Goal: Use online tool/utility: Use online tool/utility

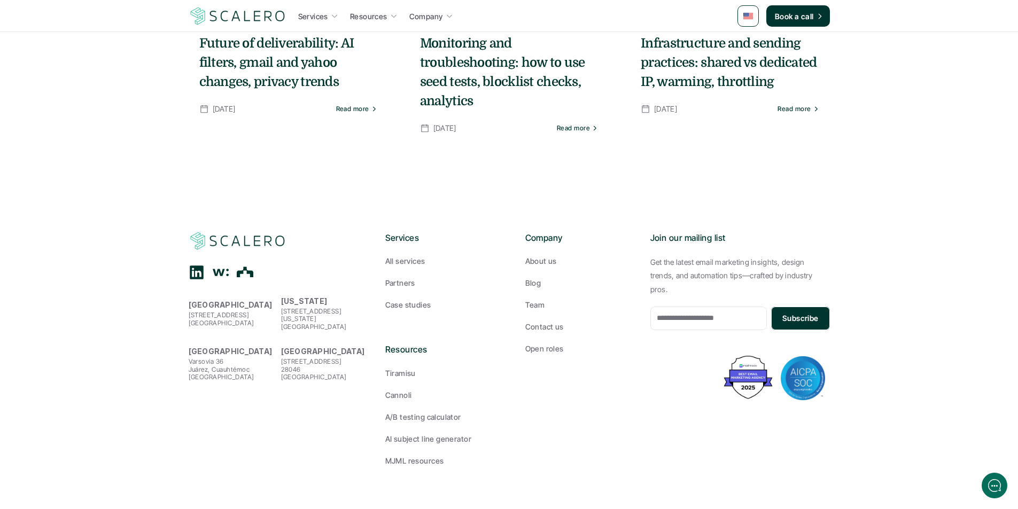
scroll to position [8486, 0]
click at [396, 306] on p "Case studies" at bounding box center [408, 304] width 46 height 11
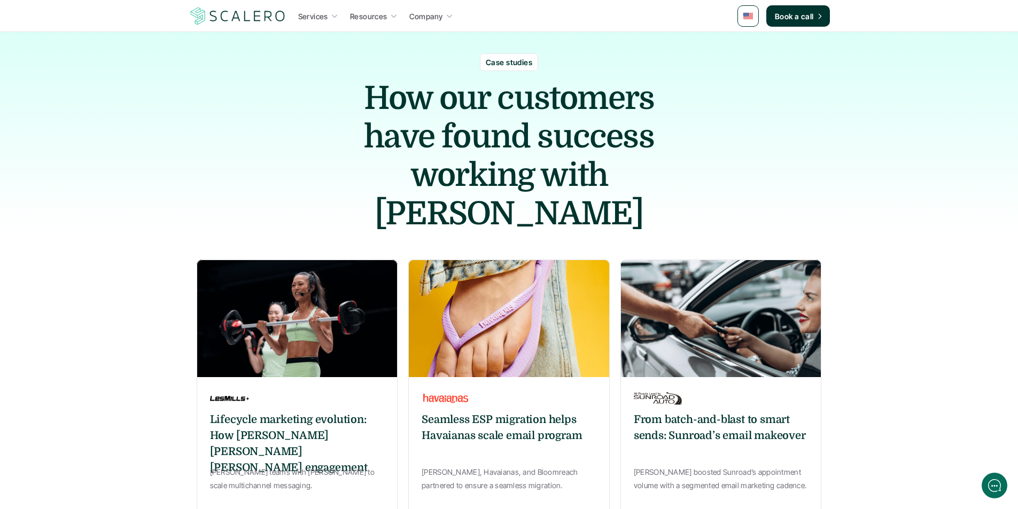
click at [707, 297] on img at bounding box center [720, 319] width 201 height 118
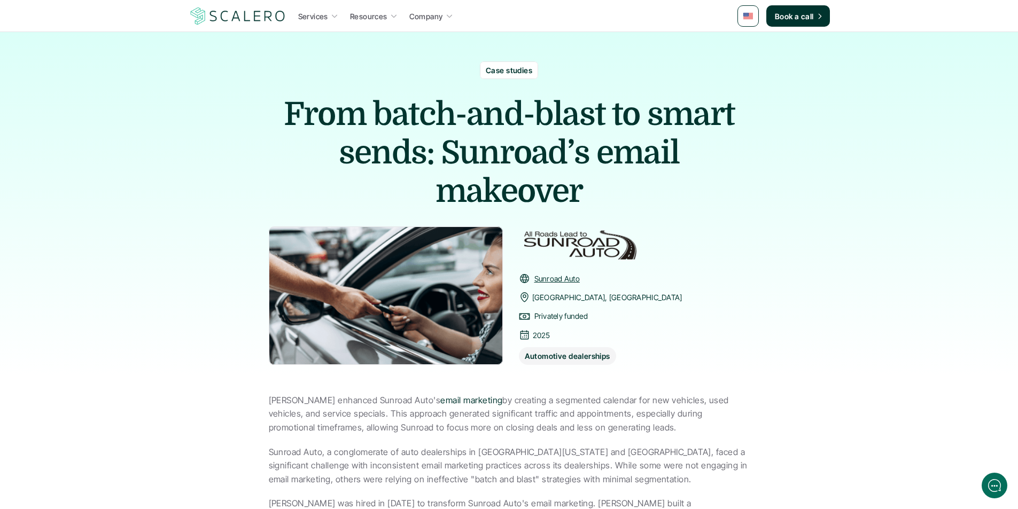
click at [404, 327] on img at bounding box center [386, 296] width 234 height 138
click at [440, 317] on img at bounding box center [386, 296] width 234 height 138
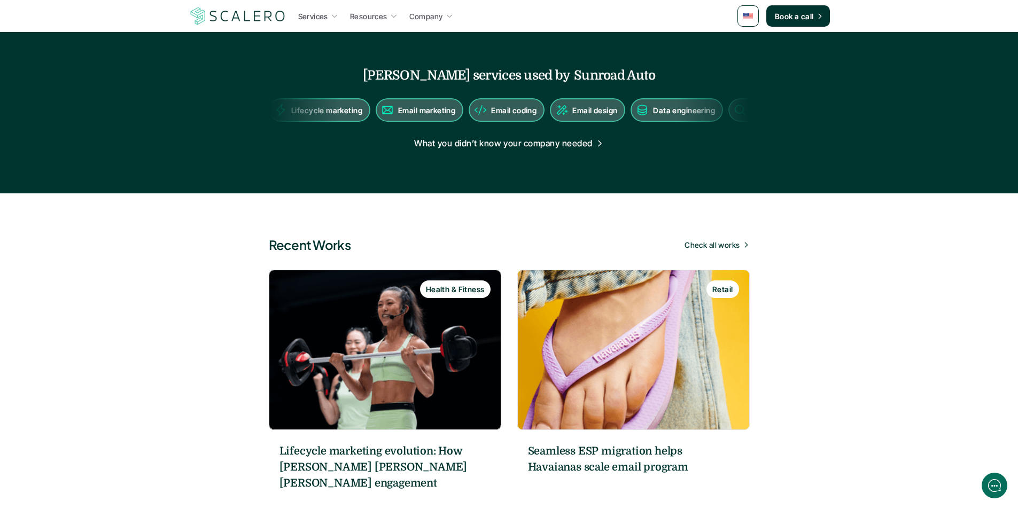
scroll to position [908, 0]
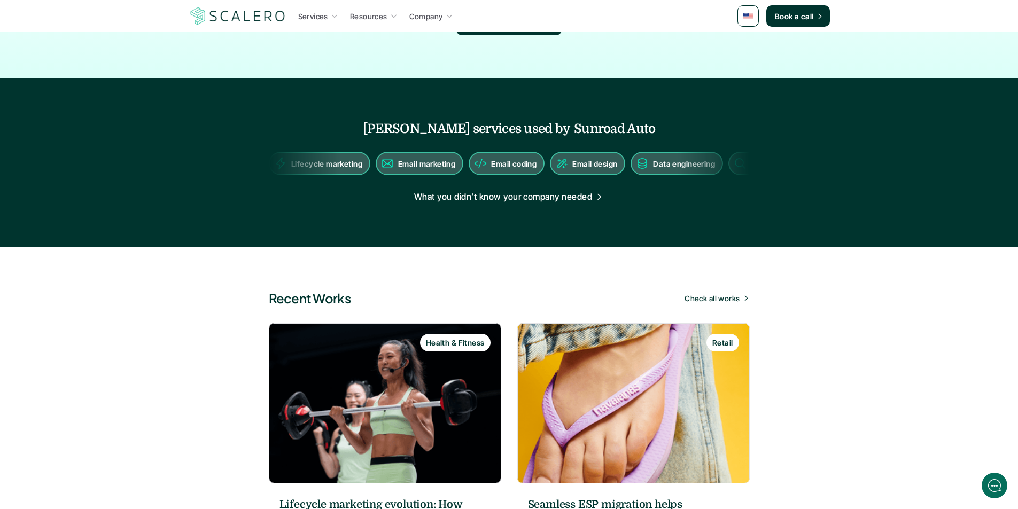
click at [489, 158] on p "Email coding" at bounding box center [511, 163] width 45 height 11
click at [525, 190] on p "What you didn’t know your company needed" at bounding box center [503, 197] width 178 height 14
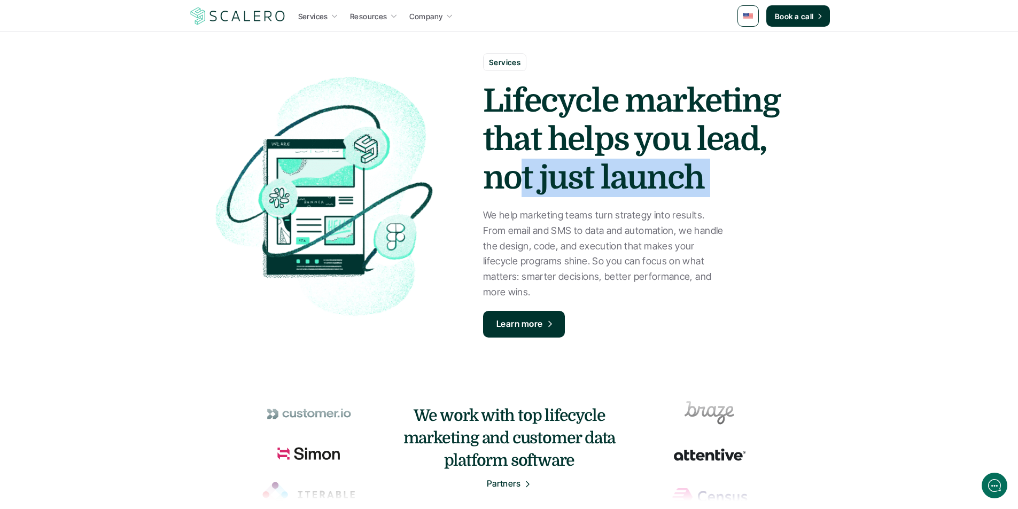
drag, startPoint x: 484, startPoint y: 200, endPoint x: 389, endPoint y: 269, distance: 117.8
click at [457, 227] on div "Services Lifecycle marketing that helps you lead, not just launch We help marke…" at bounding box center [509, 182] width 641 height 364
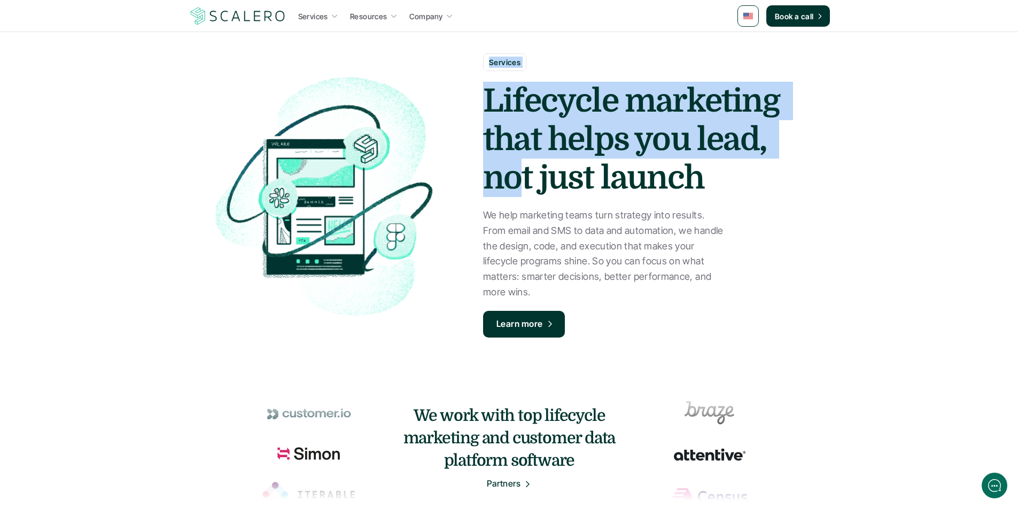
click at [332, 237] on img at bounding box center [320, 195] width 252 height 256
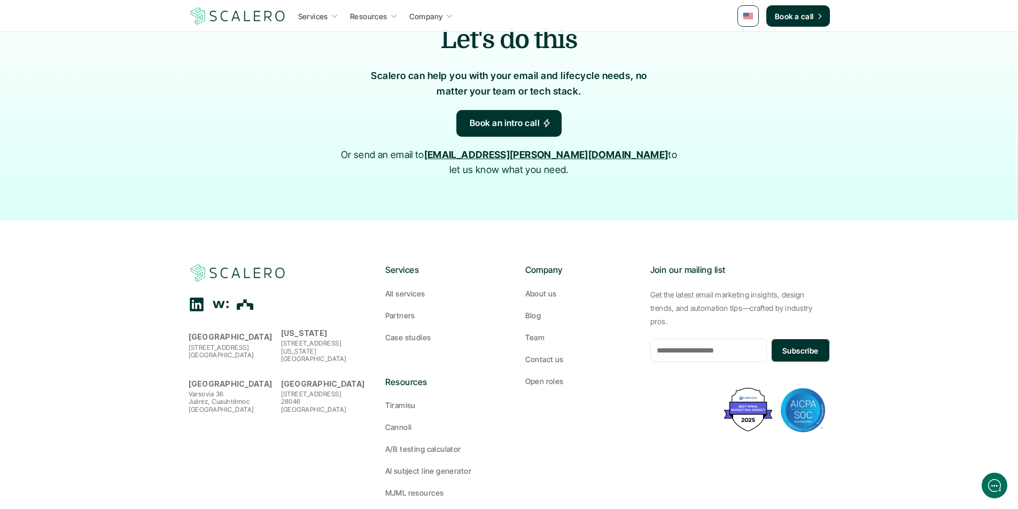
scroll to position [2020, 0]
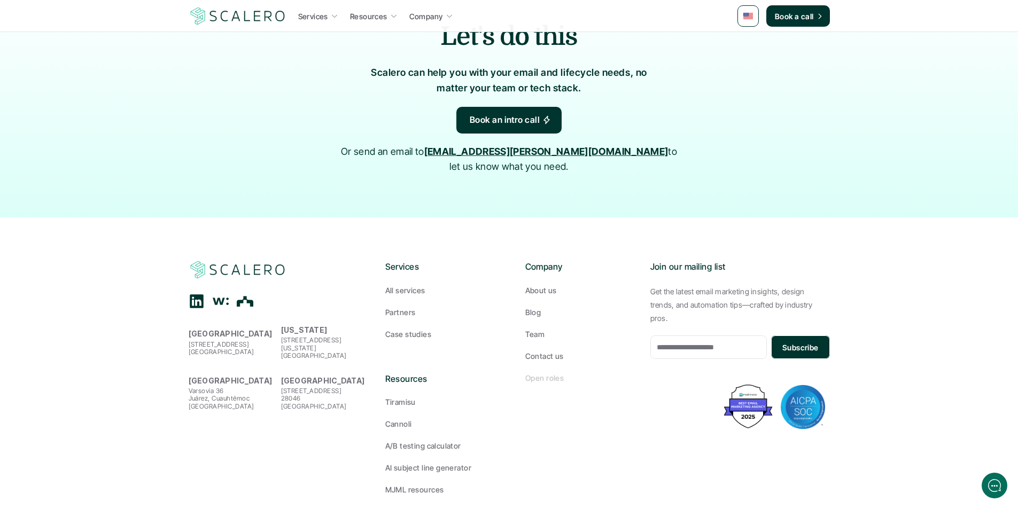
click at [541, 372] on p "Open roles" at bounding box center [544, 377] width 38 height 11
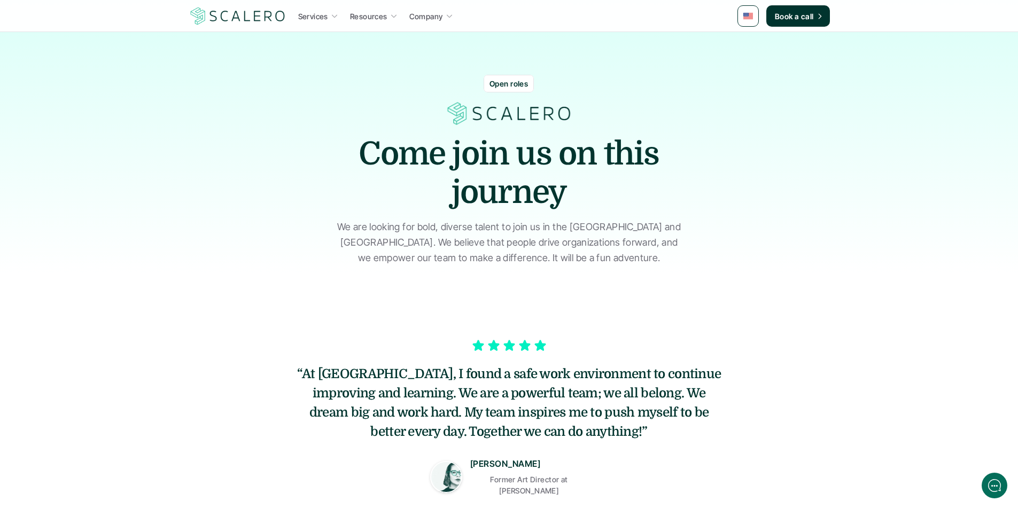
click at [455, 476] on img at bounding box center [446, 477] width 32 height 32
click at [521, 348] on icon at bounding box center [524, 346] width 13 height 16
click at [529, 347] on icon at bounding box center [524, 346] width 13 height 16
click at [540, 347] on icon at bounding box center [539, 345] width 11 height 11
click at [518, 225] on p "We are looking for bold, diverse talent to join us in the [GEOGRAPHIC_DATA] and…" at bounding box center [509, 243] width 347 height 46
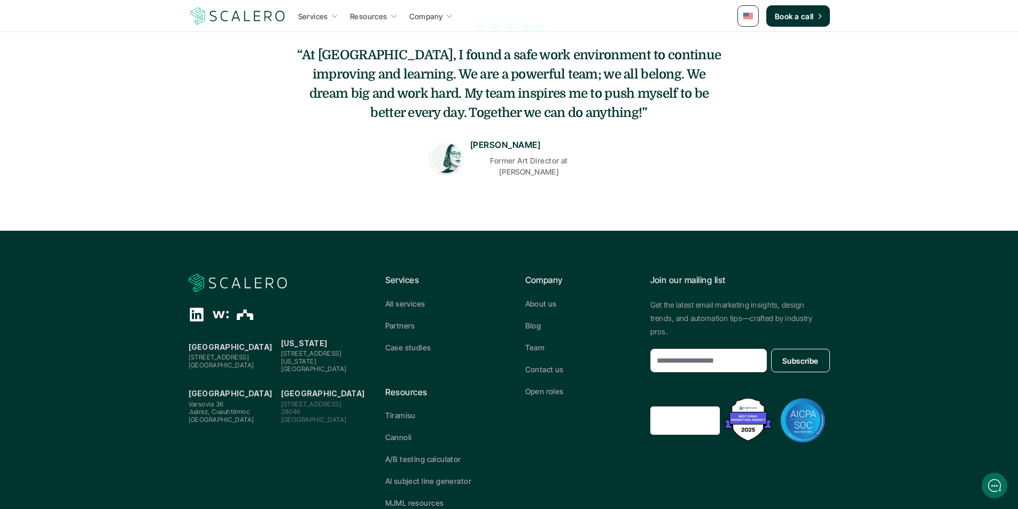
scroll to position [355, 0]
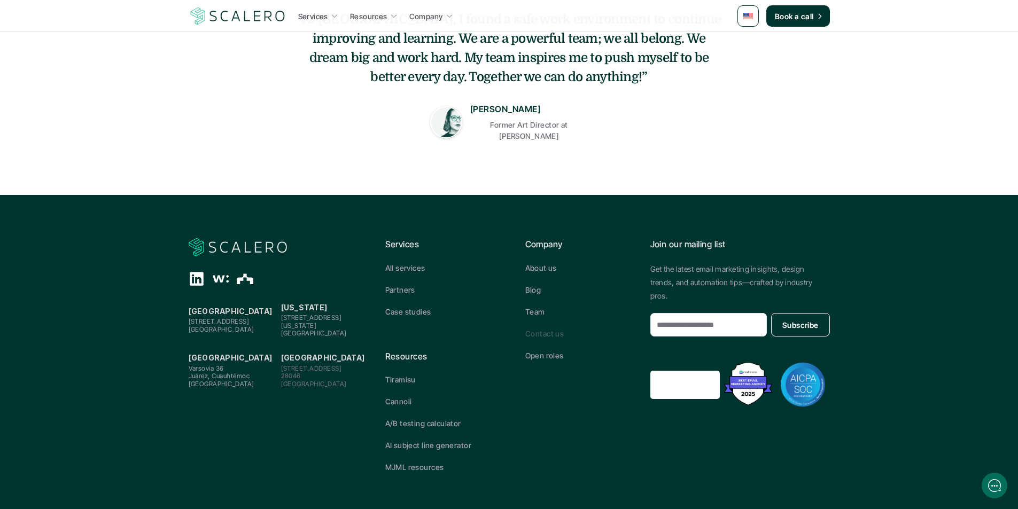
click at [548, 328] on p "Contact us" at bounding box center [544, 333] width 38 height 11
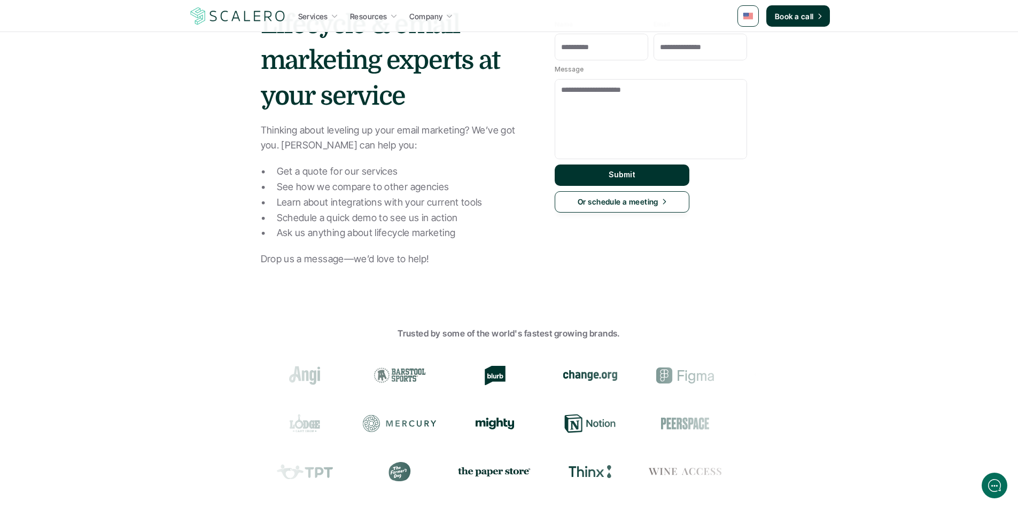
scroll to position [214, 0]
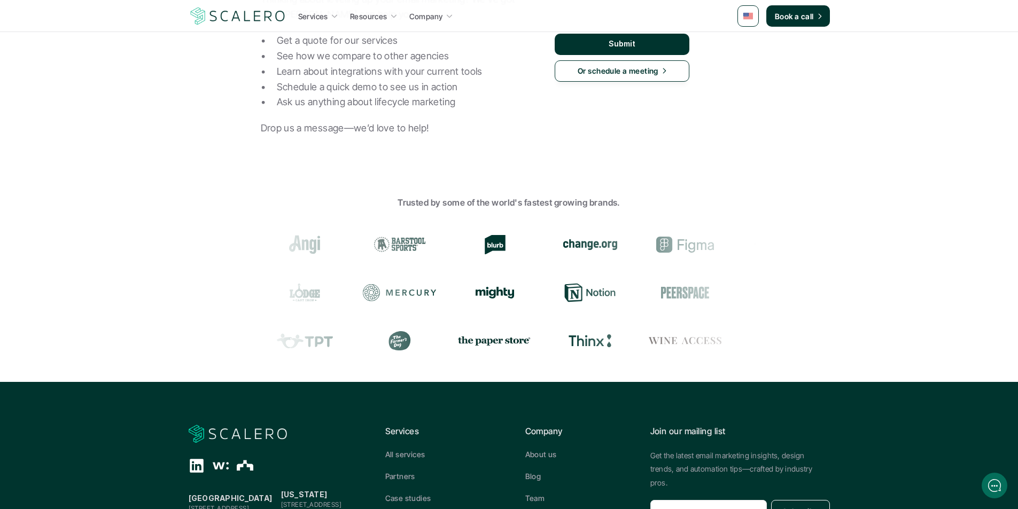
click at [474, 290] on icon at bounding box center [493, 293] width 38 height 12
click at [484, 249] on use at bounding box center [494, 244] width 21 height 20
click at [363, 291] on icon at bounding box center [400, 292] width 74 height 17
click at [351, 328] on ul at bounding box center [508, 340] width 483 height 37
click at [388, 338] on use at bounding box center [399, 340] width 22 height 19
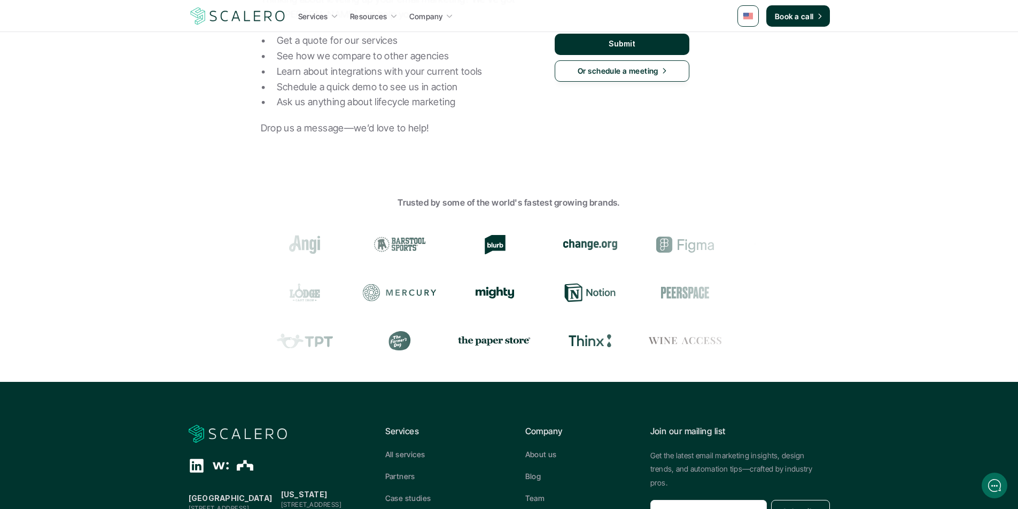
click at [388, 345] on use at bounding box center [399, 340] width 22 height 19
click at [408, 458] on p "All services" at bounding box center [405, 454] width 40 height 11
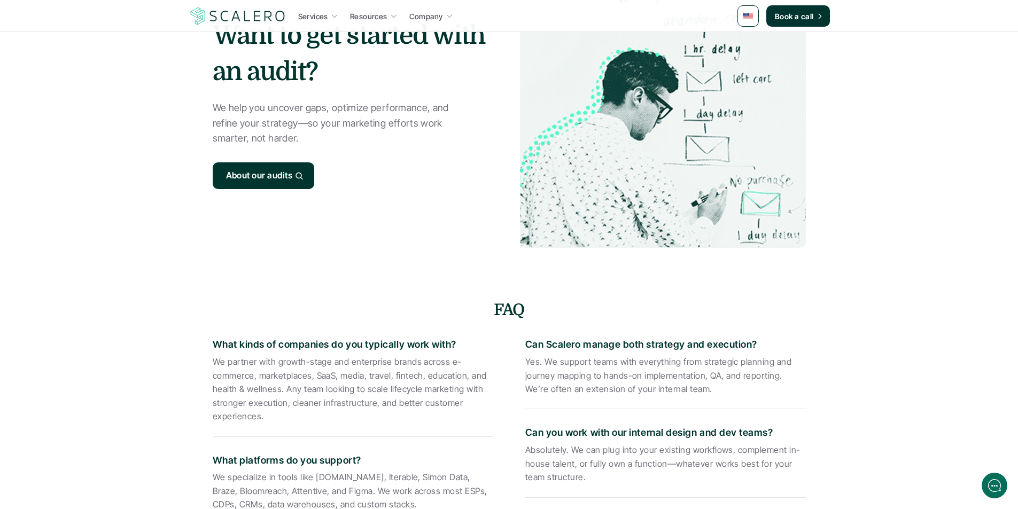
scroll to position [2020, 0]
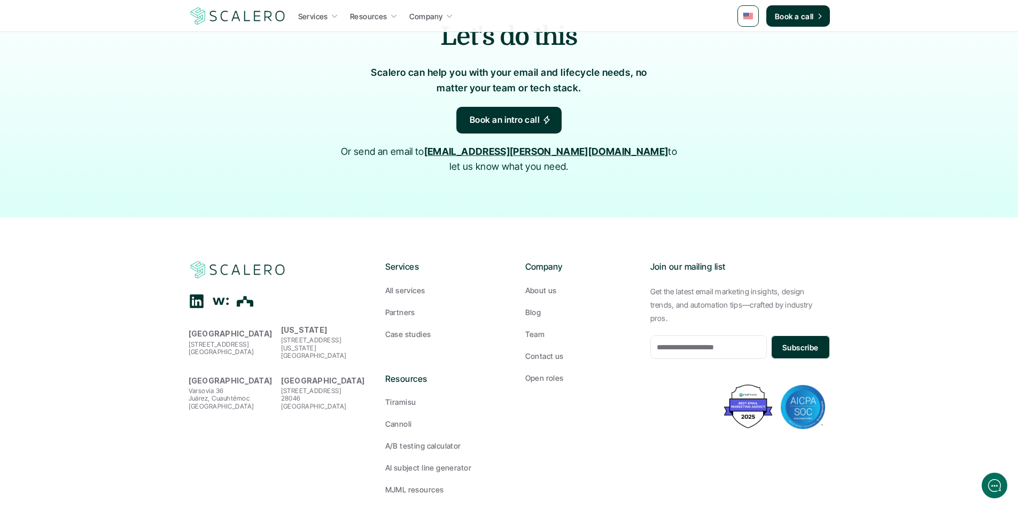
click at [321, 337] on p "[STREET_ADDRESS][US_STATE]" at bounding box center [324, 348] width 87 height 23
click at [327, 387] on p "[STREET_ADDRESS]" at bounding box center [324, 398] width 87 height 23
click at [319, 387] on p "[STREET_ADDRESS]" at bounding box center [324, 398] width 87 height 23
click at [238, 387] on p "[STREET_ADDRESS][PERSON_NAME]" at bounding box center [232, 398] width 87 height 23
click at [421, 462] on p "AI subject line generator" at bounding box center [428, 467] width 87 height 11
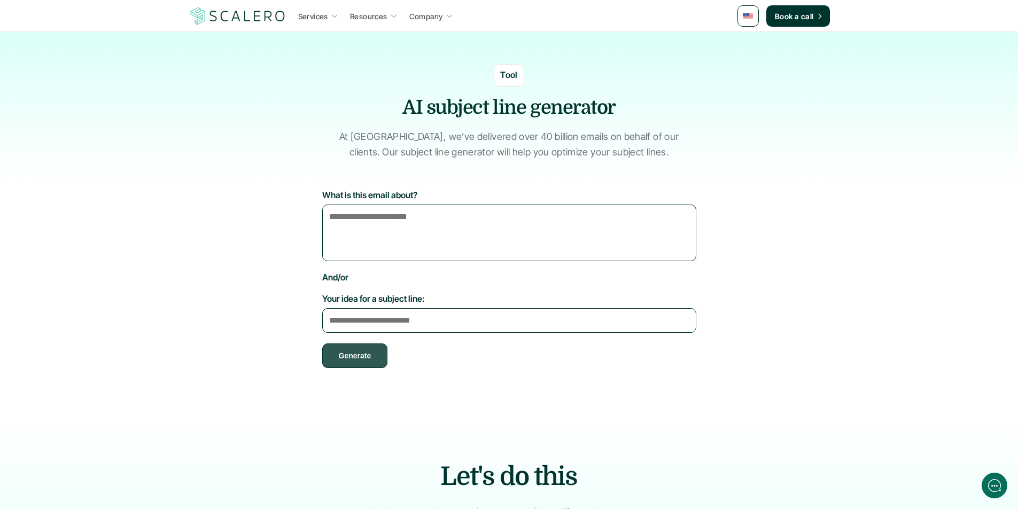
click at [370, 360] on button "Generate" at bounding box center [355, 356] width 66 height 25
click at [433, 330] on textarea "Your idea for a subject line:" at bounding box center [509, 320] width 374 height 25
click at [499, 482] on h2 "Let's do this" at bounding box center [509, 477] width 556 height 36
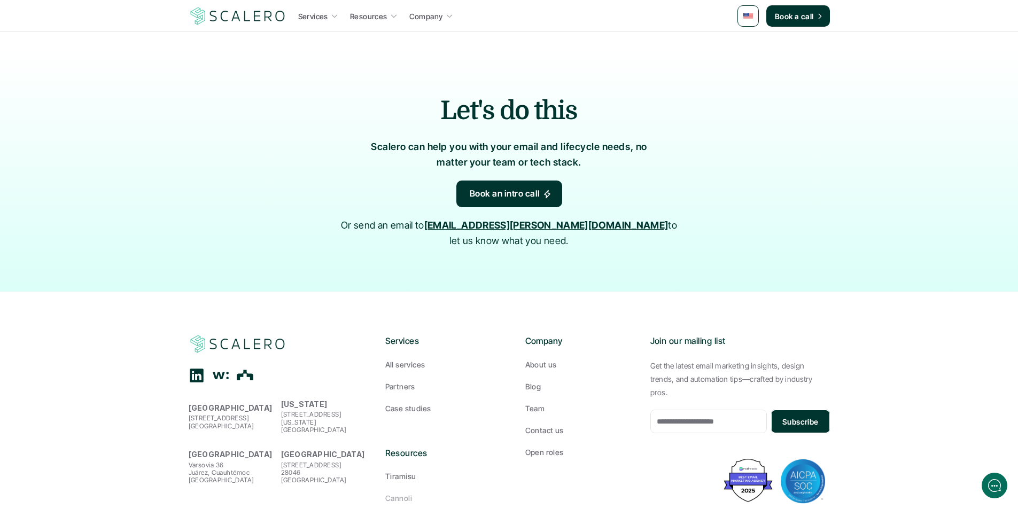
scroll to position [454, 0]
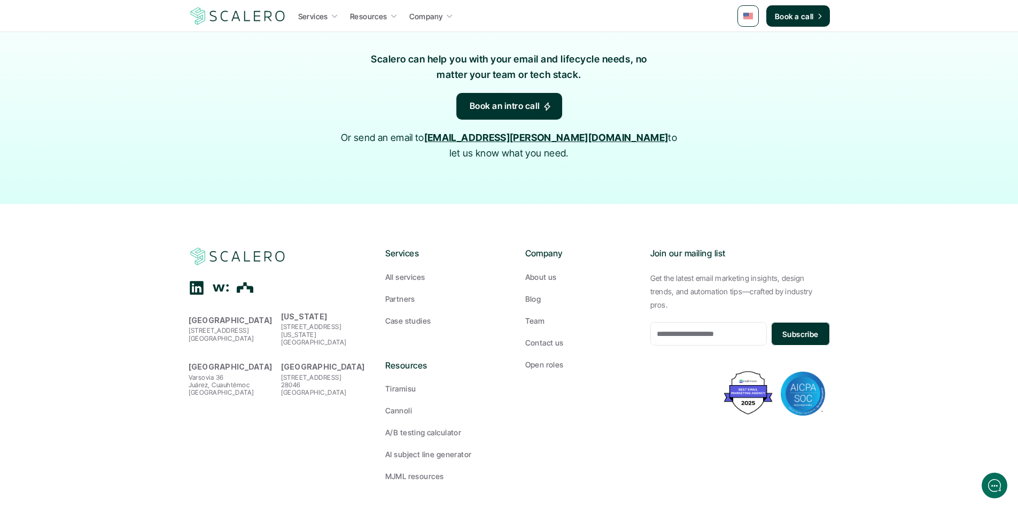
click at [446, 427] on div "A/B testing calculator" at bounding box center [439, 432] width 108 height 11
click at [452, 449] on p "AI subject line generator" at bounding box center [428, 454] width 87 height 11
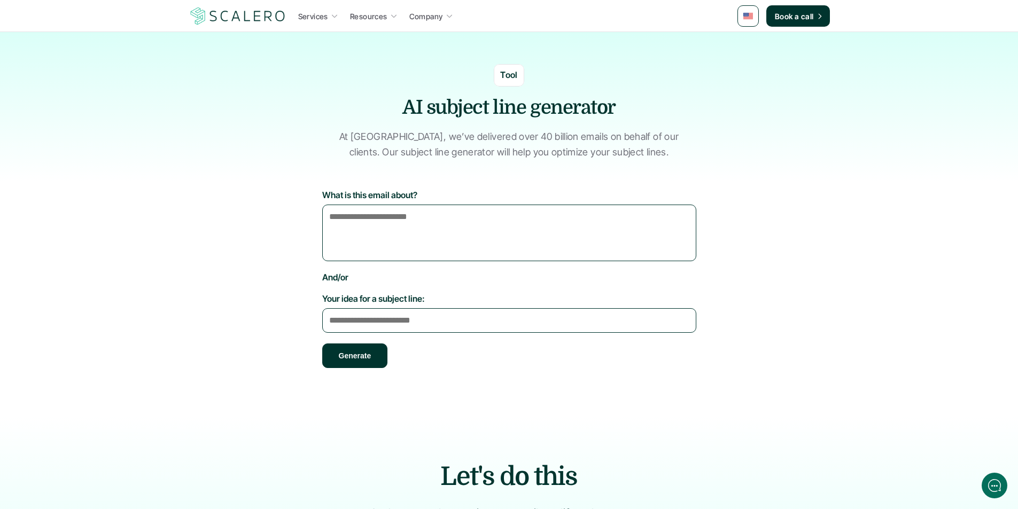
click at [469, 485] on h2 "Let's do this" at bounding box center [509, 477] width 556 height 36
click at [633, 151] on p "At [GEOGRAPHIC_DATA], we’ve delivered over 40 billion emails on behalf of our c…" at bounding box center [509, 144] width 347 height 31
click at [767, 19] on link "Book a call" at bounding box center [798, 15] width 64 height 21
